Goal: Transaction & Acquisition: Obtain resource

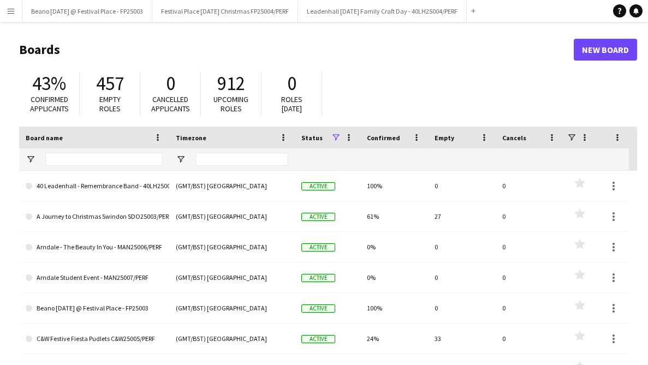
click at [7, 9] on app-icon "Menu" at bounding box center [11, 11] width 9 height 9
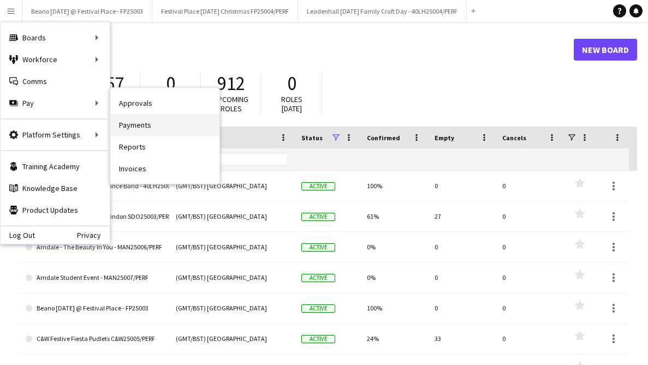
click at [142, 125] on link "Payments" at bounding box center [164, 125] width 109 height 22
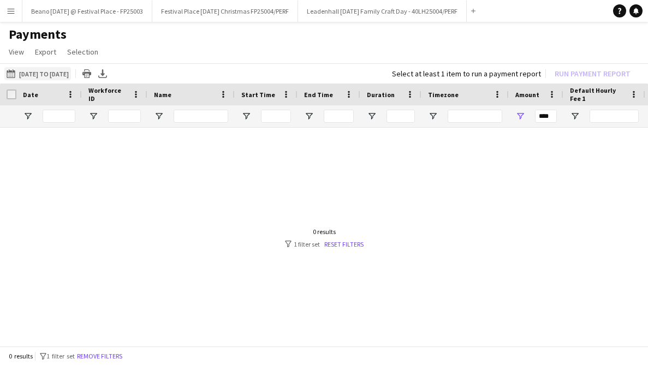
click at [55, 74] on button "[DATE] to [DATE] [DATE] to [DATE]" at bounding box center [37, 73] width 67 height 13
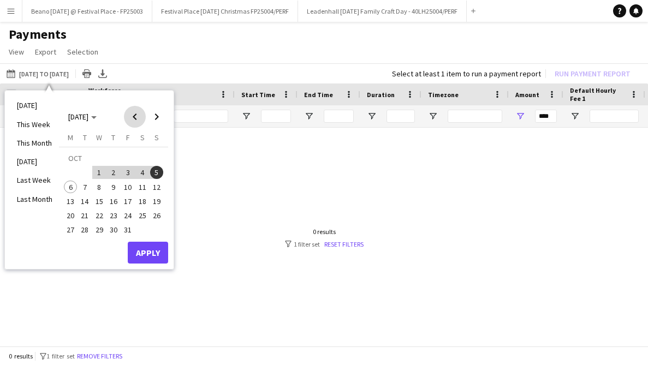
click at [137, 113] on span "Previous month" at bounding box center [135, 117] width 22 height 22
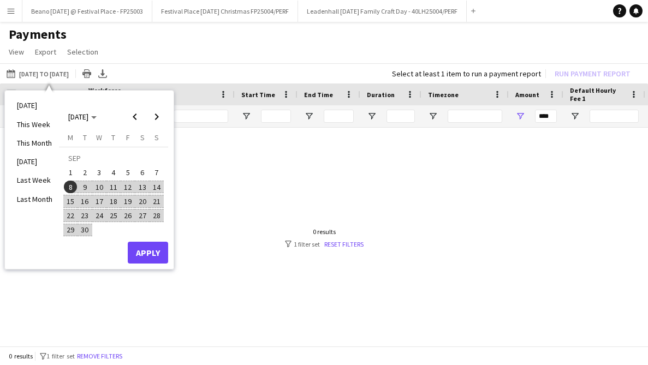
click at [67, 215] on span "22" at bounding box center [70, 215] width 13 height 13
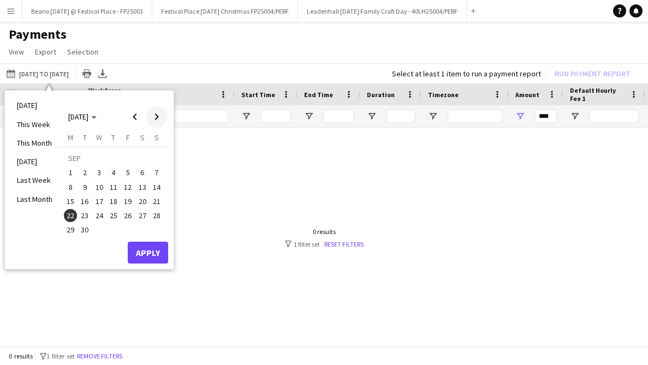
click at [156, 122] on span "Next month" at bounding box center [157, 117] width 22 height 22
click at [71, 188] on span "6" at bounding box center [70, 187] width 13 height 13
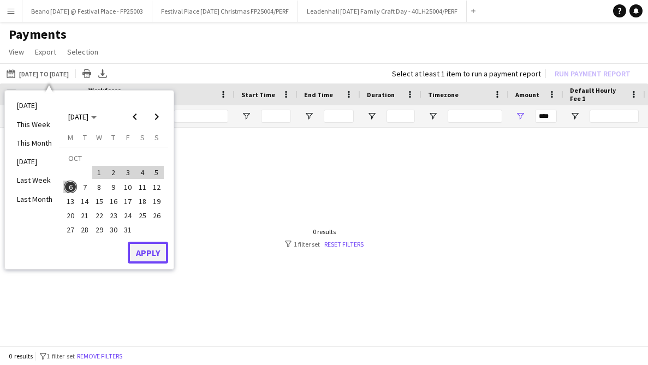
click at [146, 253] on button "Apply" at bounding box center [148, 253] width 40 height 22
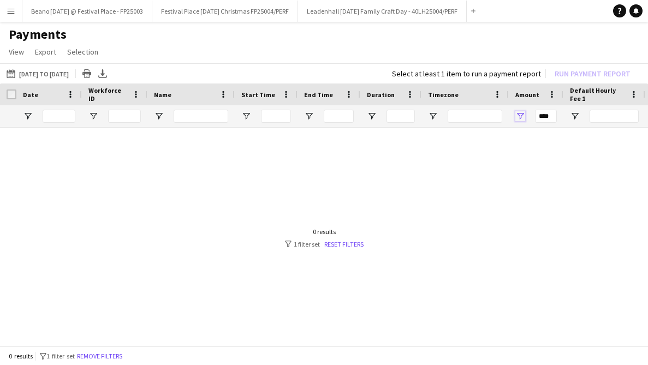
click at [520, 117] on span "Open Filter Menu" at bounding box center [520, 116] width 10 height 10
click at [519, 175] on div "(Select All) 0 140" at bounding box center [567, 214] width 109 height 79
type input "*******"
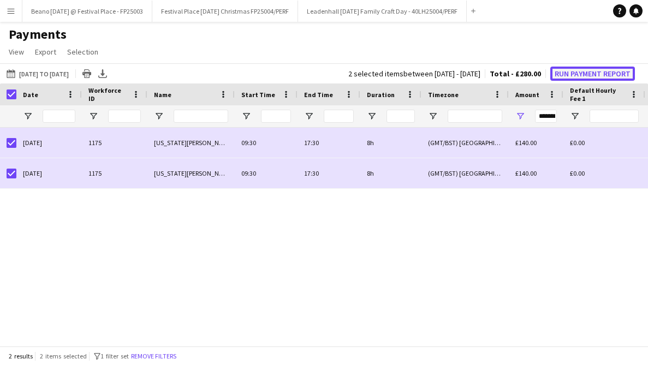
click at [593, 74] on button "Run Payment Report" at bounding box center [592, 74] width 85 height 14
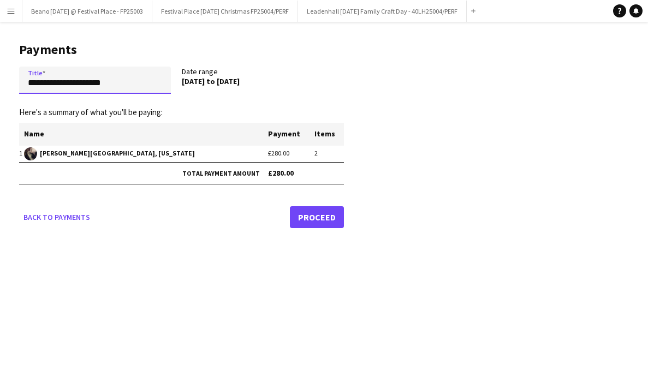
drag, startPoint x: 130, startPoint y: 81, endPoint x: -8, endPoint y: 81, distance: 138.0
click at [0, 81] on html "Menu Boards Boards Boards All jobs Status Workforce Workforce My Workforce Recr…" at bounding box center [324, 182] width 648 height 365
type input "*******"
click at [320, 225] on link "Proceed" at bounding box center [317, 217] width 54 height 22
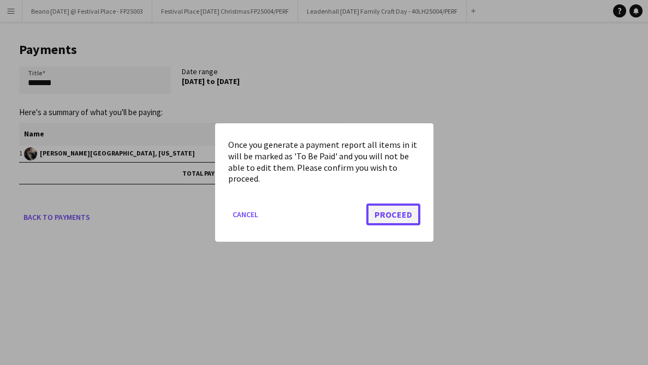
click at [391, 214] on button "Proceed" at bounding box center [393, 215] width 54 height 22
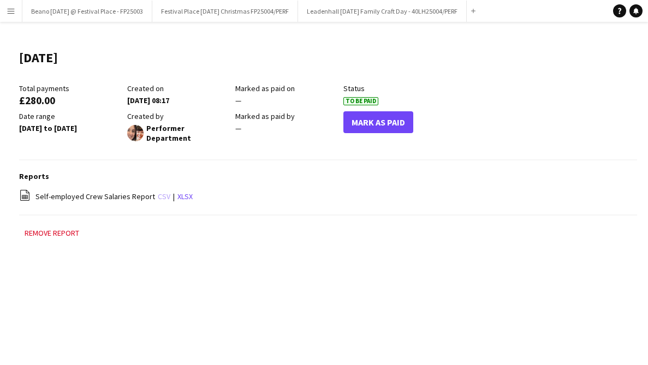
click at [158, 192] on link "csv" at bounding box center [164, 197] width 13 height 10
click at [64, 16] on button "Beano [DATE] @ Festival Place - FP25003 Close" at bounding box center [87, 11] width 130 height 21
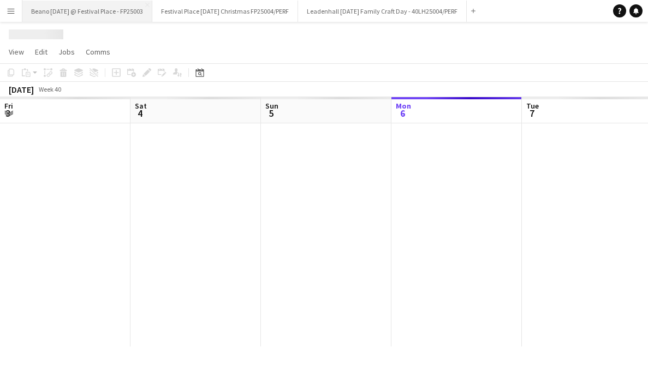
scroll to position [0, 261]
